Goal: Information Seeking & Learning: Learn about a topic

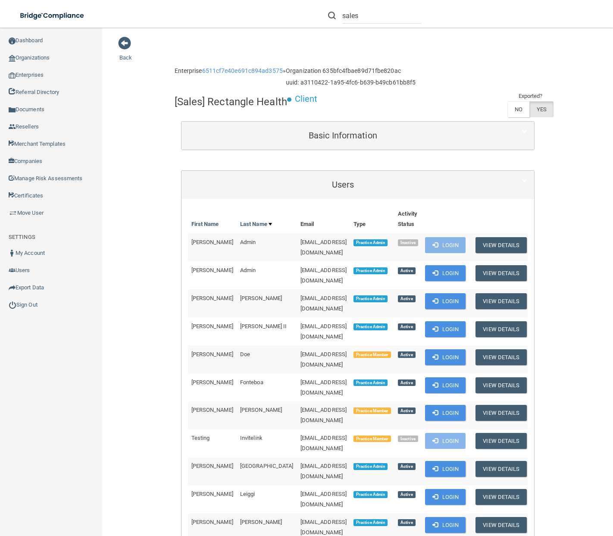
scroll to position [44, 0]
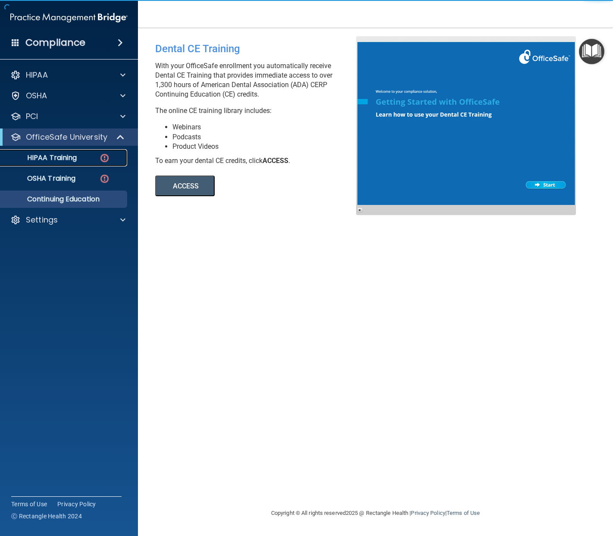
click at [56, 154] on p "HIPAA Training" at bounding box center [41, 157] width 71 height 9
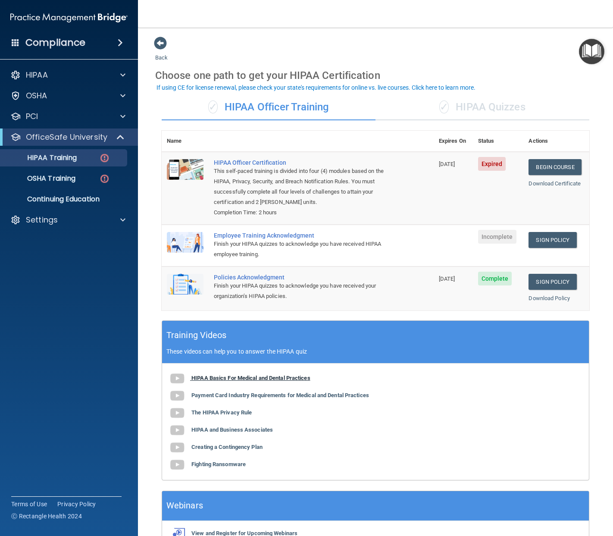
click at [282, 378] on b "HIPAA Basics For Medical and Dental Practices" at bounding box center [250, 378] width 119 height 6
click at [242, 410] on b "The HIPAA Privacy Rule" at bounding box center [221, 412] width 60 height 6
click at [244, 429] on b "HIPAA and Business Associates" at bounding box center [231, 429] width 81 height 6
click at [237, 463] on b "Fighting Ransomware" at bounding box center [218, 464] width 54 height 6
